Goal: Task Accomplishment & Management: Complete application form

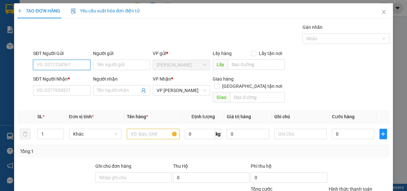
click at [62, 66] on input "SĐT Người Gửi" at bounding box center [61, 65] width 57 height 10
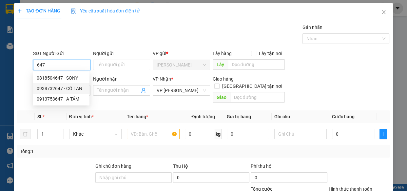
click at [61, 87] on div "0938732647 - CÔ LAN" at bounding box center [61, 88] width 49 height 7
type input "0938732647"
type input "CÔ LAN"
type input "120.000"
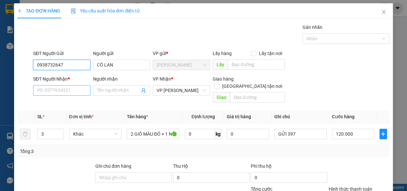
type input "0938732647"
click at [77, 89] on input "SĐT Người Nhận *" at bounding box center [61, 90] width 57 height 10
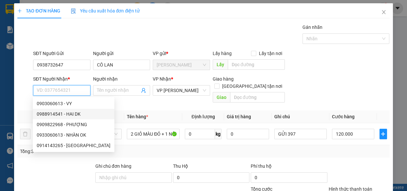
click at [62, 114] on div "0988914541 - HAI DK" at bounding box center [74, 113] width 74 height 7
type input "0988914541"
type input "HAI DK"
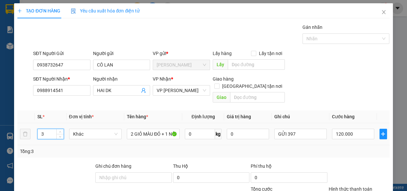
click at [51, 129] on input "3" at bounding box center [51, 134] width 26 height 10
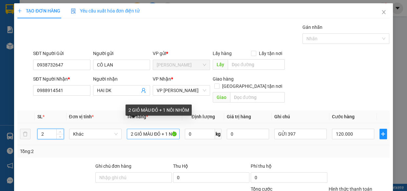
type input "2"
click at [170, 129] on input "2 GIỎ MÀU ĐỎ + 1 NỒI NHÔM" at bounding box center [153, 134] width 53 height 10
type input "0"
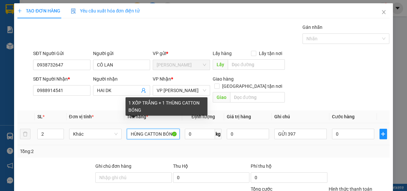
scroll to position [0, 41]
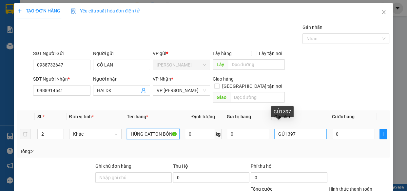
type input "1 XỐP TRẮNG + 1 THÙNG CATTON BÓNG"
click at [306, 129] on input "GỬI 397" at bounding box center [300, 134] width 53 height 10
type input "G"
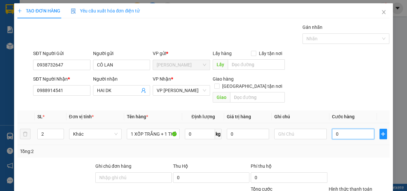
click at [359, 129] on input "0" at bounding box center [353, 134] width 42 height 10
type input "7"
type input "70"
type input "70.000"
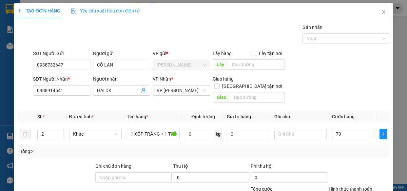
type input "70.000"
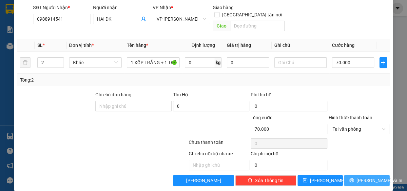
click at [372, 177] on span "[PERSON_NAME] và In" at bounding box center [379, 180] width 46 height 7
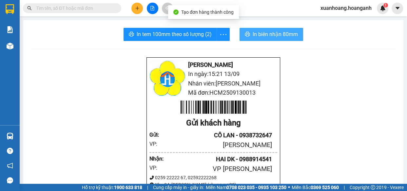
click at [263, 36] on span "In biên nhận 80mm" at bounding box center [274, 34] width 45 height 8
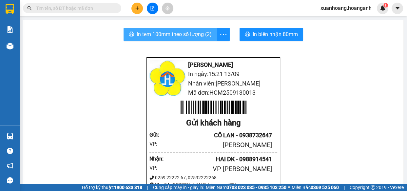
click at [184, 35] on span "In tem 100mm theo số lượng (2)" at bounding box center [173, 34] width 75 height 8
